Goal: Task Accomplishment & Management: Use online tool/utility

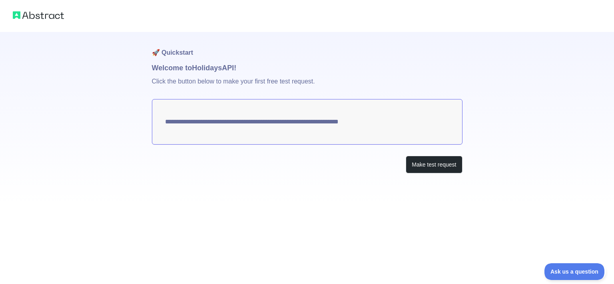
click at [245, 87] on p "Click the button below to make your first free test request." at bounding box center [307, 87] width 310 height 26
click at [430, 166] on button "Make test request" at bounding box center [434, 165] width 56 height 18
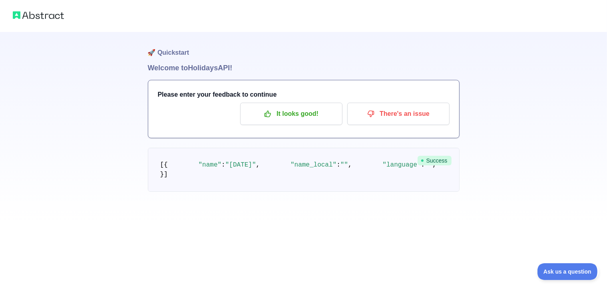
click at [277, 28] on div at bounding box center [303, 16] width 607 height 32
click at [42, 14] on img at bounding box center [38, 15] width 51 height 11
click at [19, 19] on img at bounding box center [38, 15] width 51 height 11
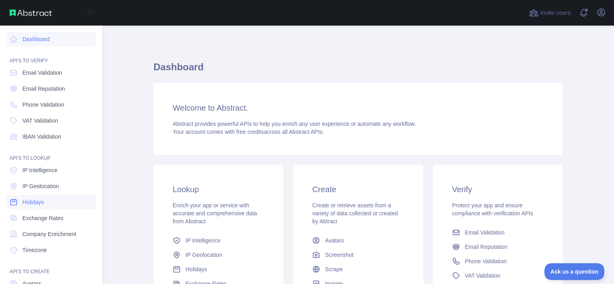
click at [42, 204] on span "Holidays" at bounding box center [33, 202] width 22 height 8
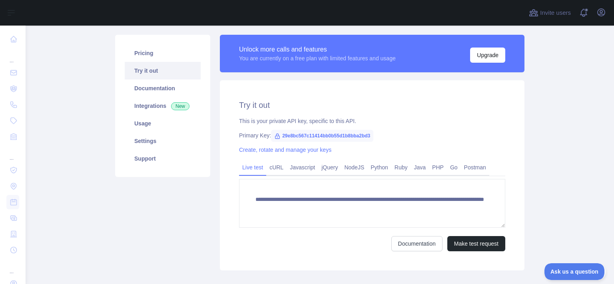
scroll to position [52, 0]
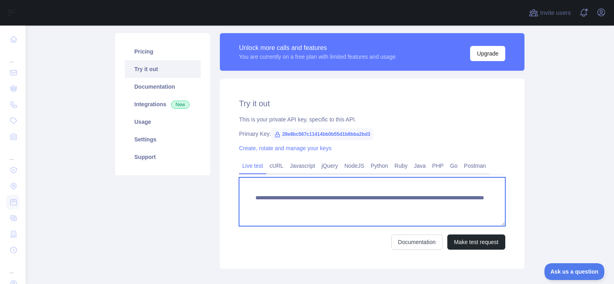
drag, startPoint x: 268, startPoint y: 218, endPoint x: 246, endPoint y: 201, distance: 28.1
click at [246, 201] on textarea "**********" at bounding box center [372, 201] width 266 height 49
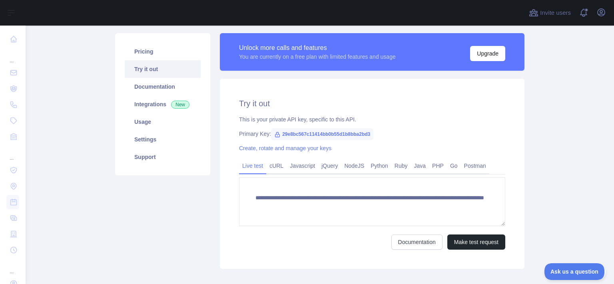
drag, startPoint x: 447, startPoint y: -22, endPoint x: 493, endPoint y: -45, distance: 52.0
click at [493, 0] on div "**********" at bounding box center [320, 142] width 588 height 284
